Goal: Transaction & Acquisition: Download file/media

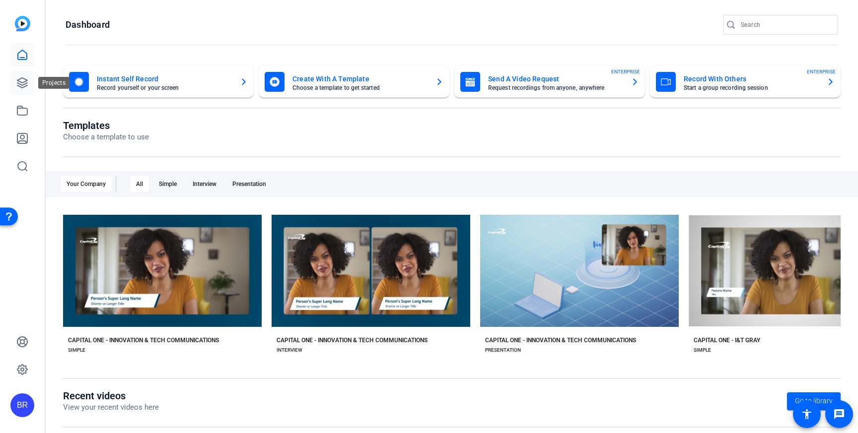
click at [21, 89] on link at bounding box center [22, 83] width 24 height 24
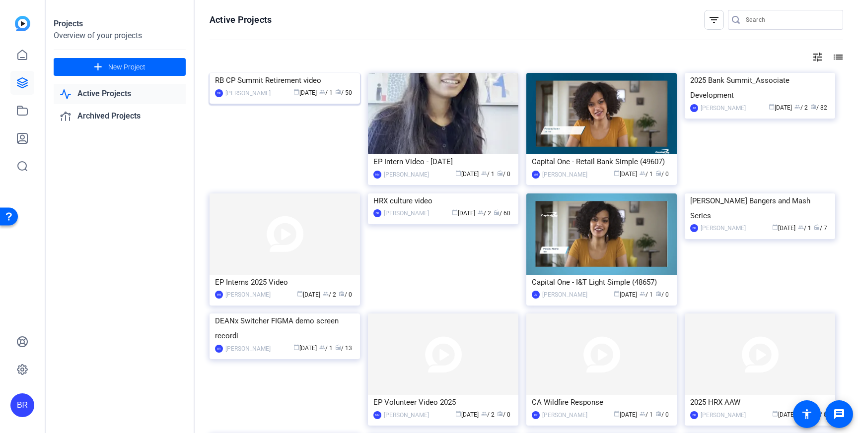
click at [260, 88] on div "RB CP Summit Retirement video" at bounding box center [285, 80] width 140 height 15
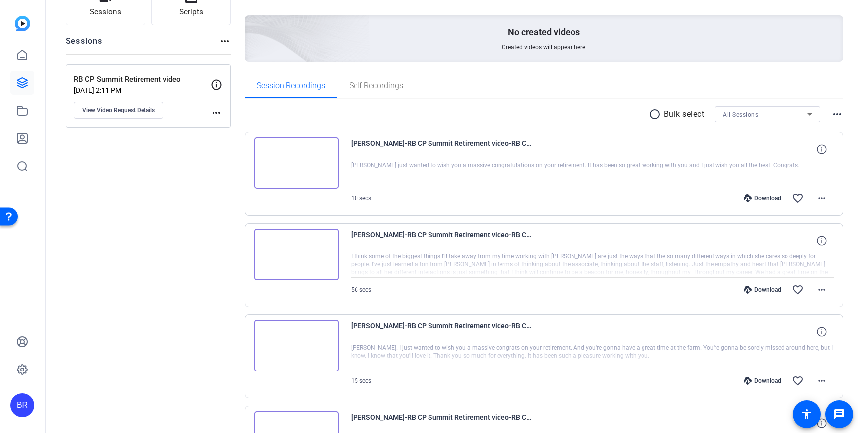
scroll to position [58, 0]
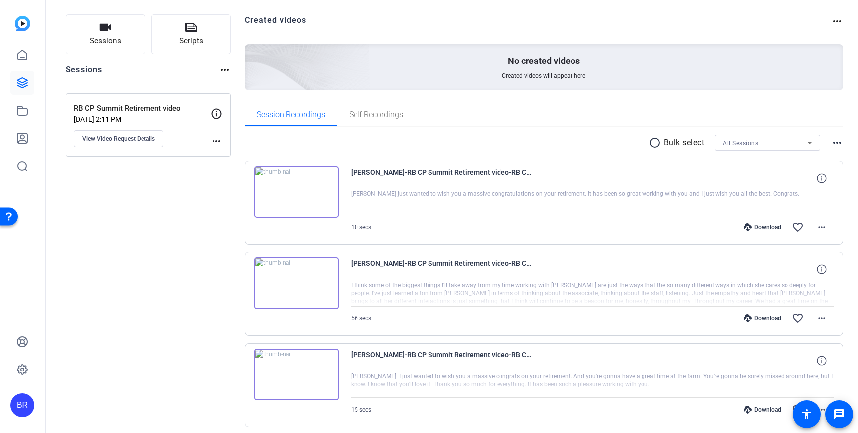
click at [656, 143] on mat-icon "radio_button_unchecked" at bounding box center [656, 143] width 15 height 12
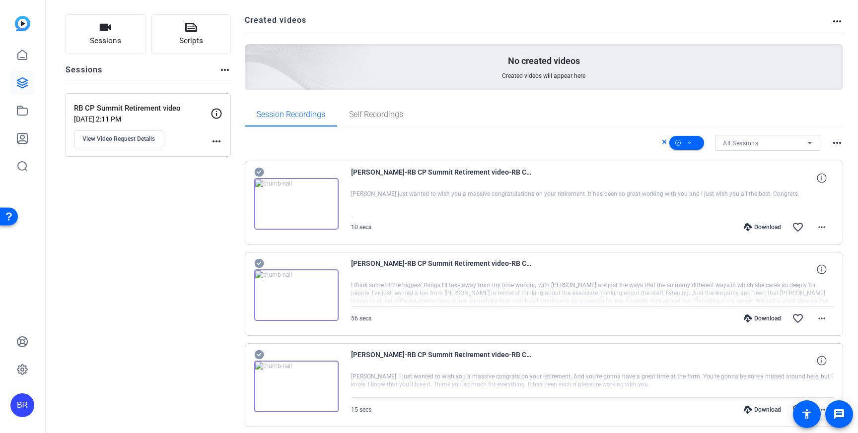
click at [259, 168] on icon at bounding box center [258, 172] width 9 height 9
click at [261, 260] on icon at bounding box center [258, 263] width 9 height 9
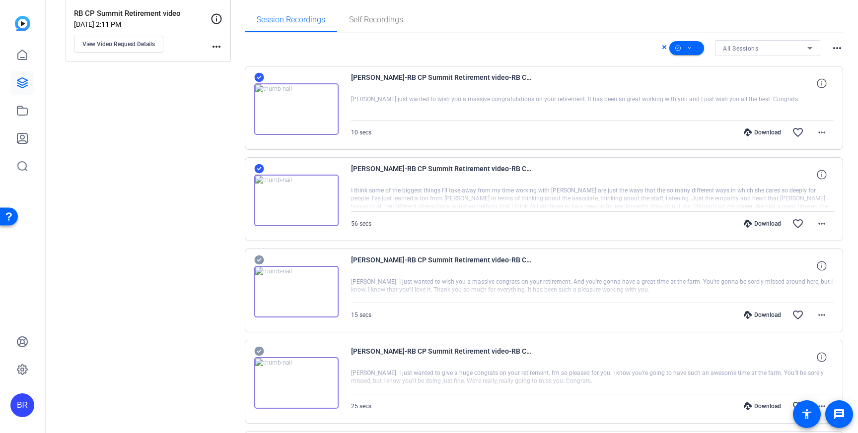
click at [259, 262] on icon at bounding box center [258, 260] width 9 height 9
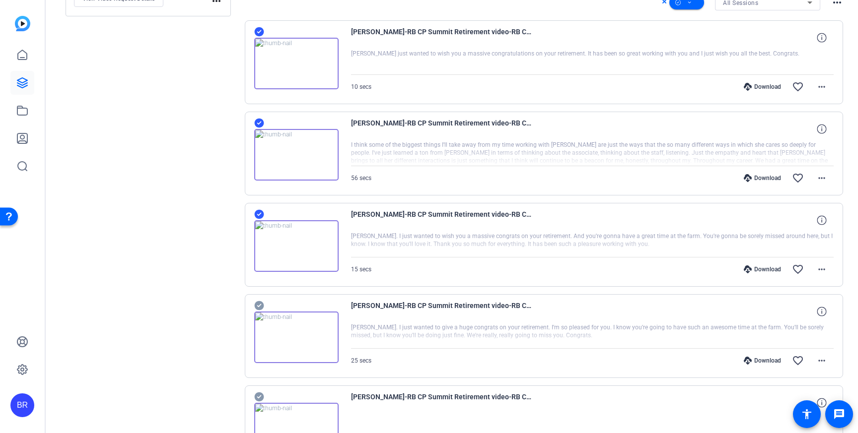
scroll to position [226, 0]
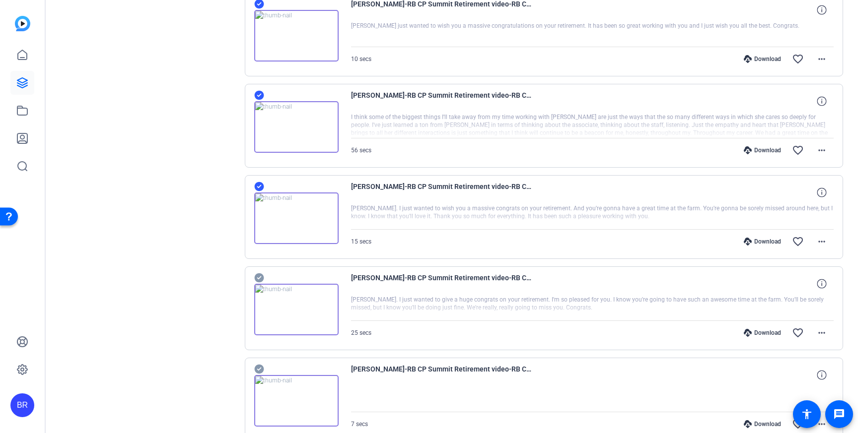
click at [258, 277] on icon at bounding box center [258, 278] width 9 height 9
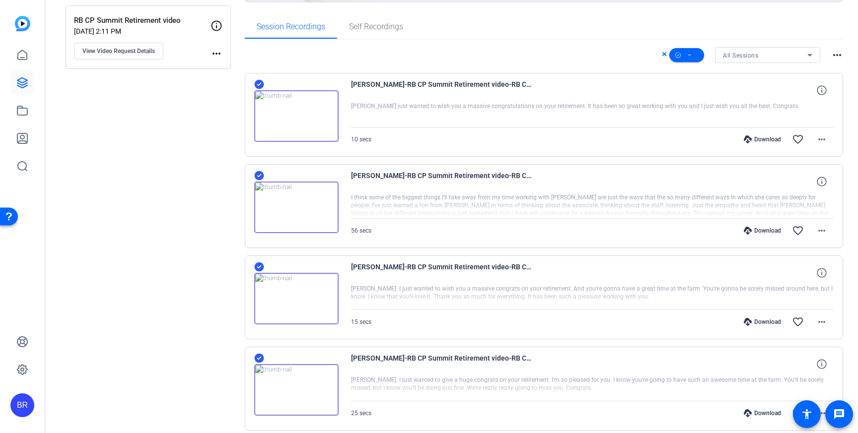
scroll to position [0, 0]
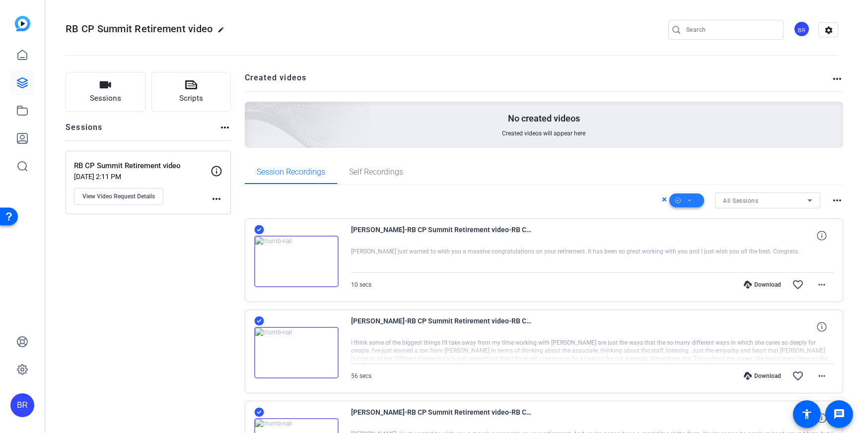
click at [690, 202] on icon at bounding box center [689, 201] width 5 height 12
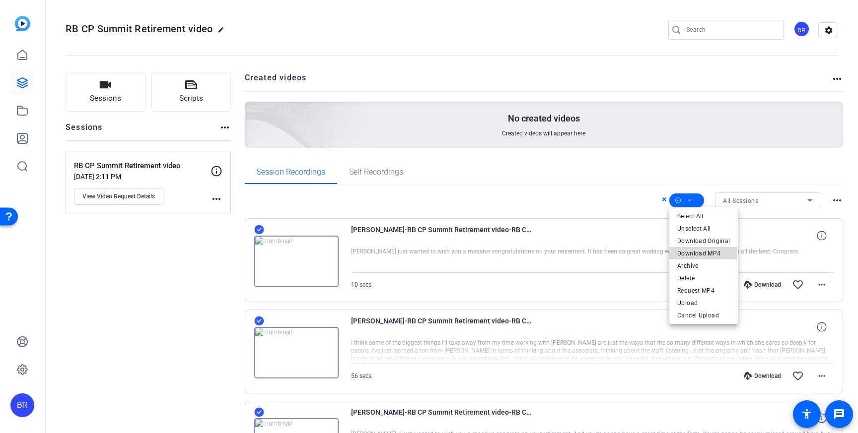
click at [693, 251] on span "Download MP4" at bounding box center [703, 254] width 53 height 12
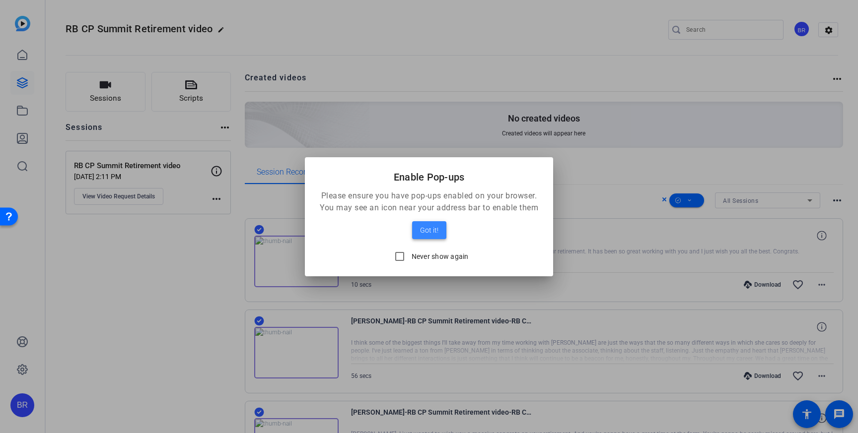
click at [428, 236] on span "Got it!" at bounding box center [429, 230] width 18 height 12
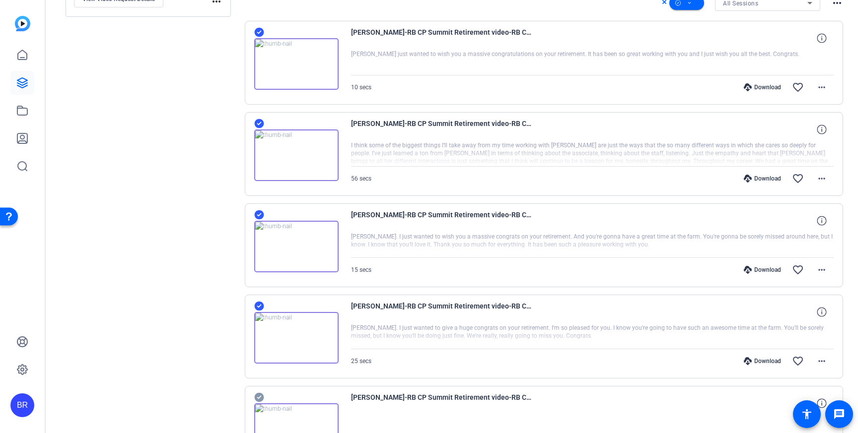
scroll to position [196, 0]
